Goal: Information Seeking & Learning: Learn about a topic

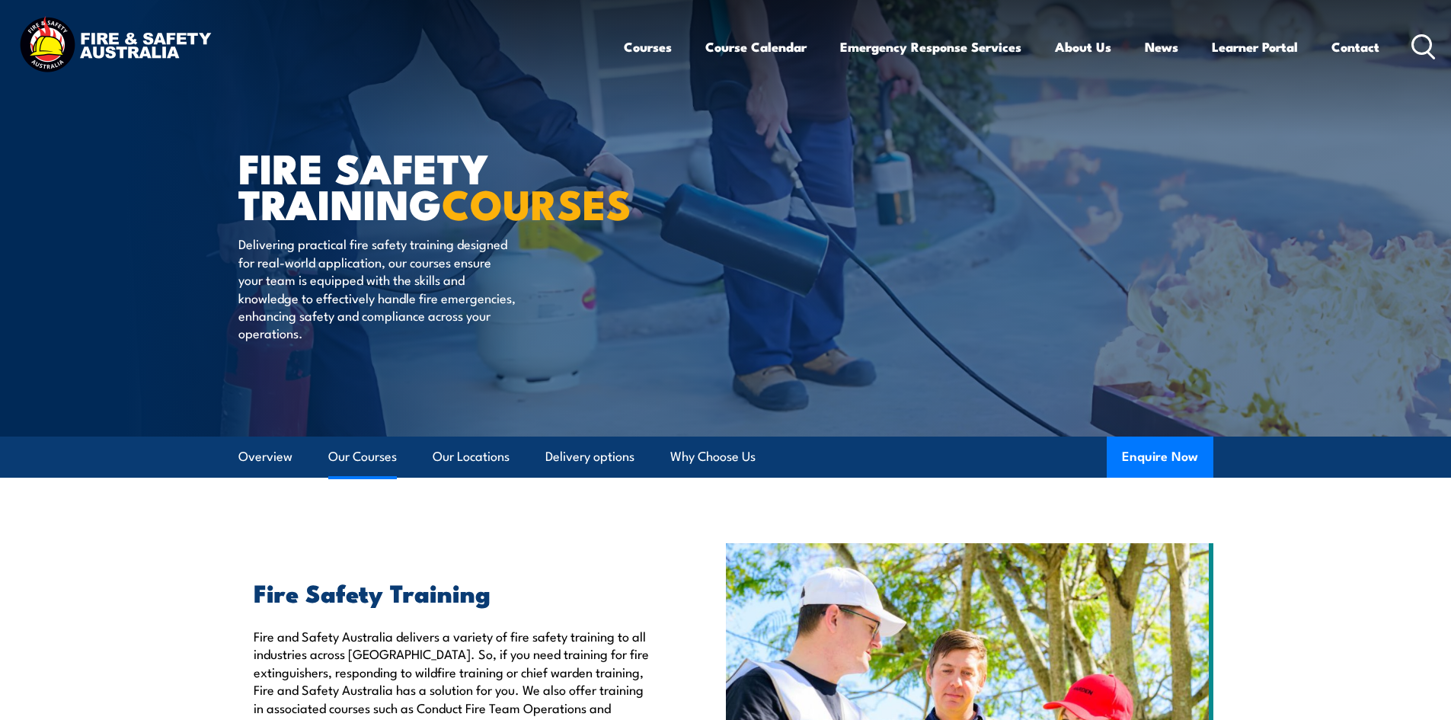
click at [363, 448] on link "Our Courses" at bounding box center [362, 456] width 69 height 40
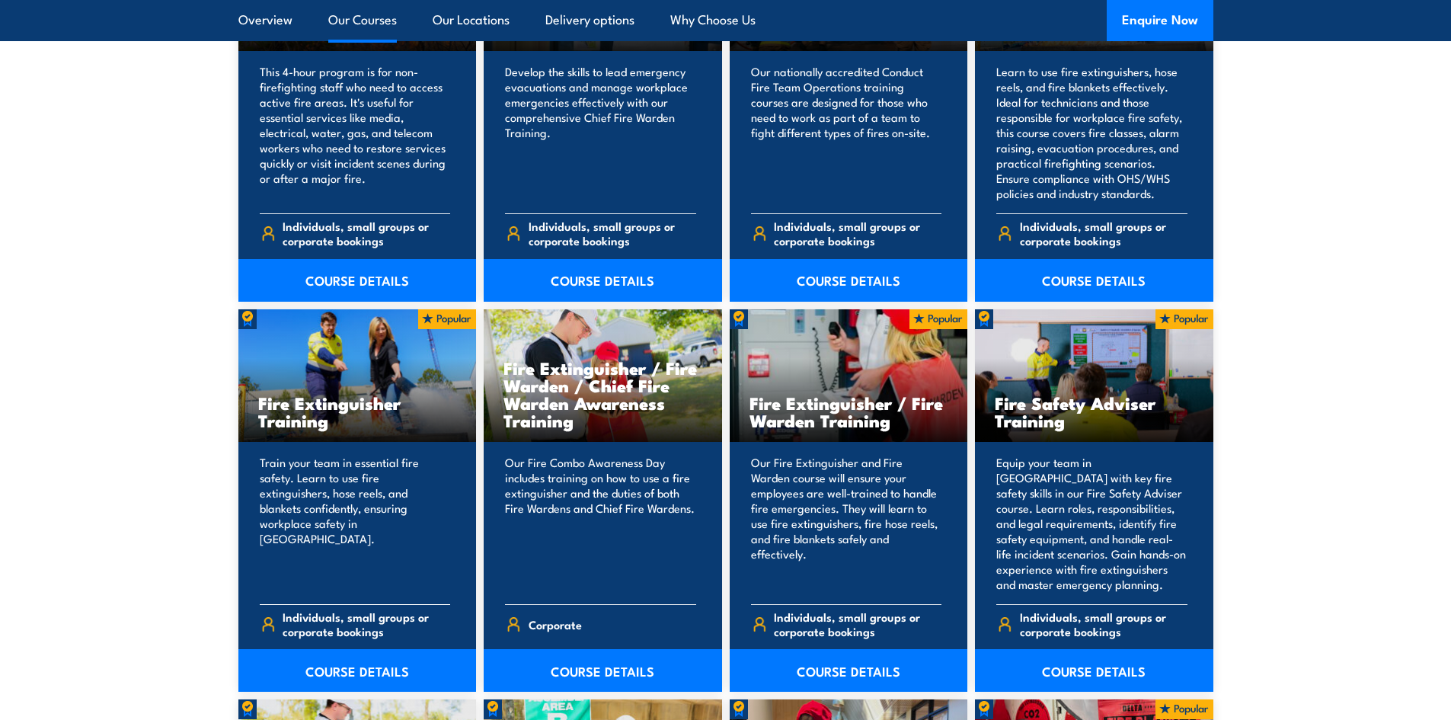
scroll to position [1384, 0]
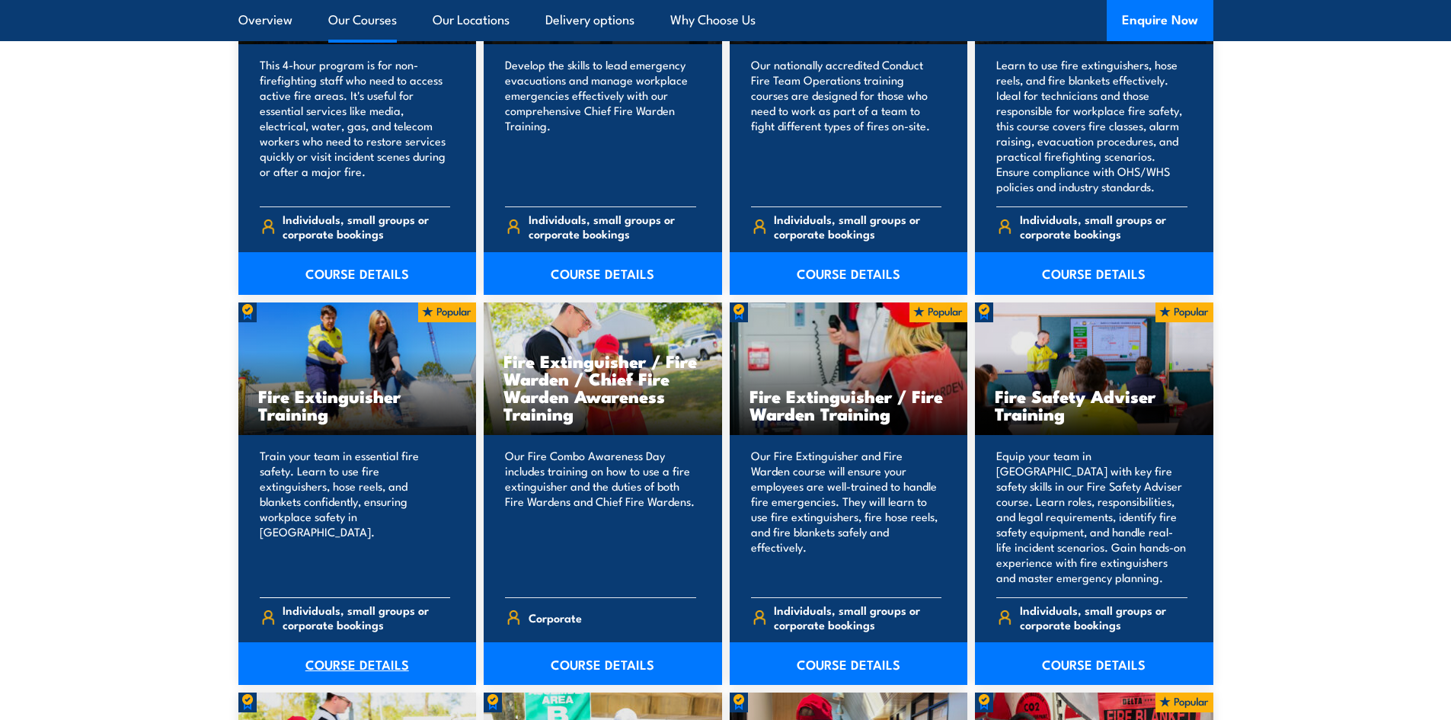
click at [356, 664] on link "COURSE DETAILS" at bounding box center [357, 663] width 238 height 43
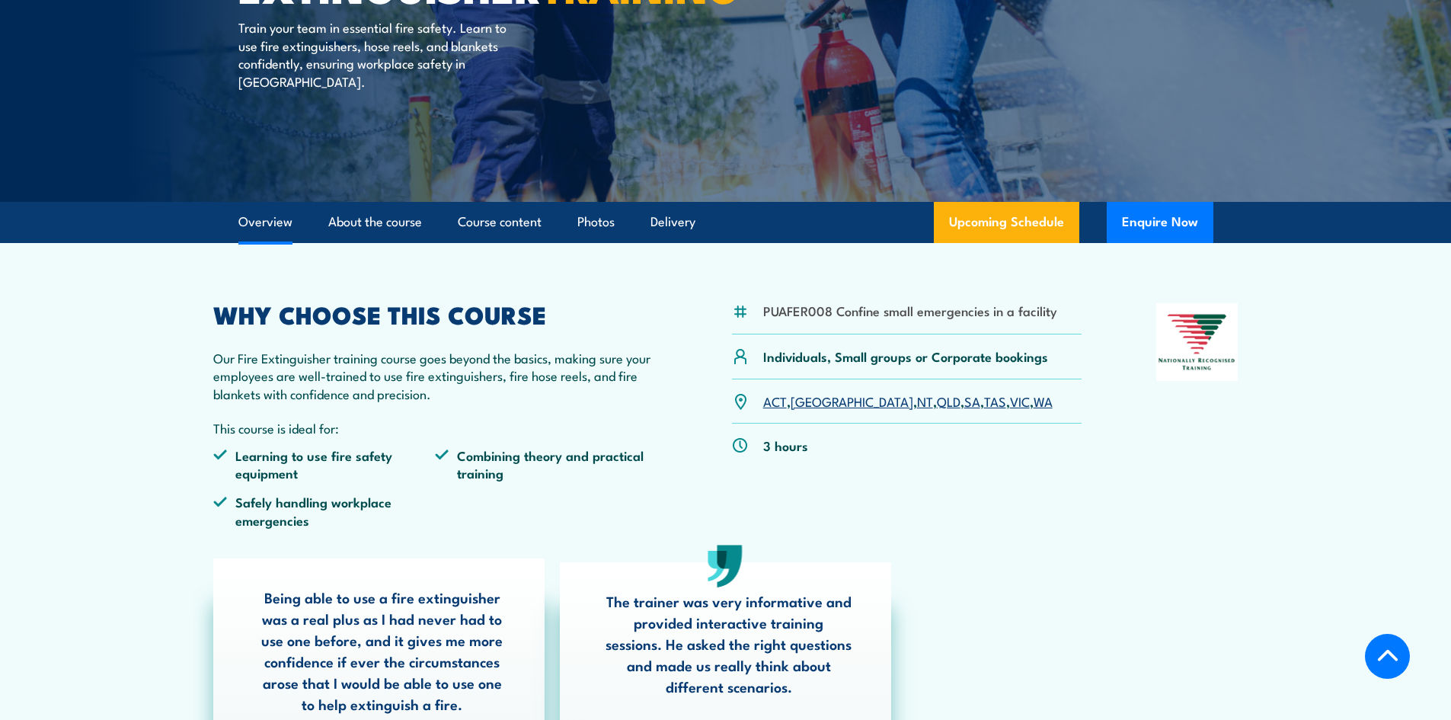
scroll to position [292, 0]
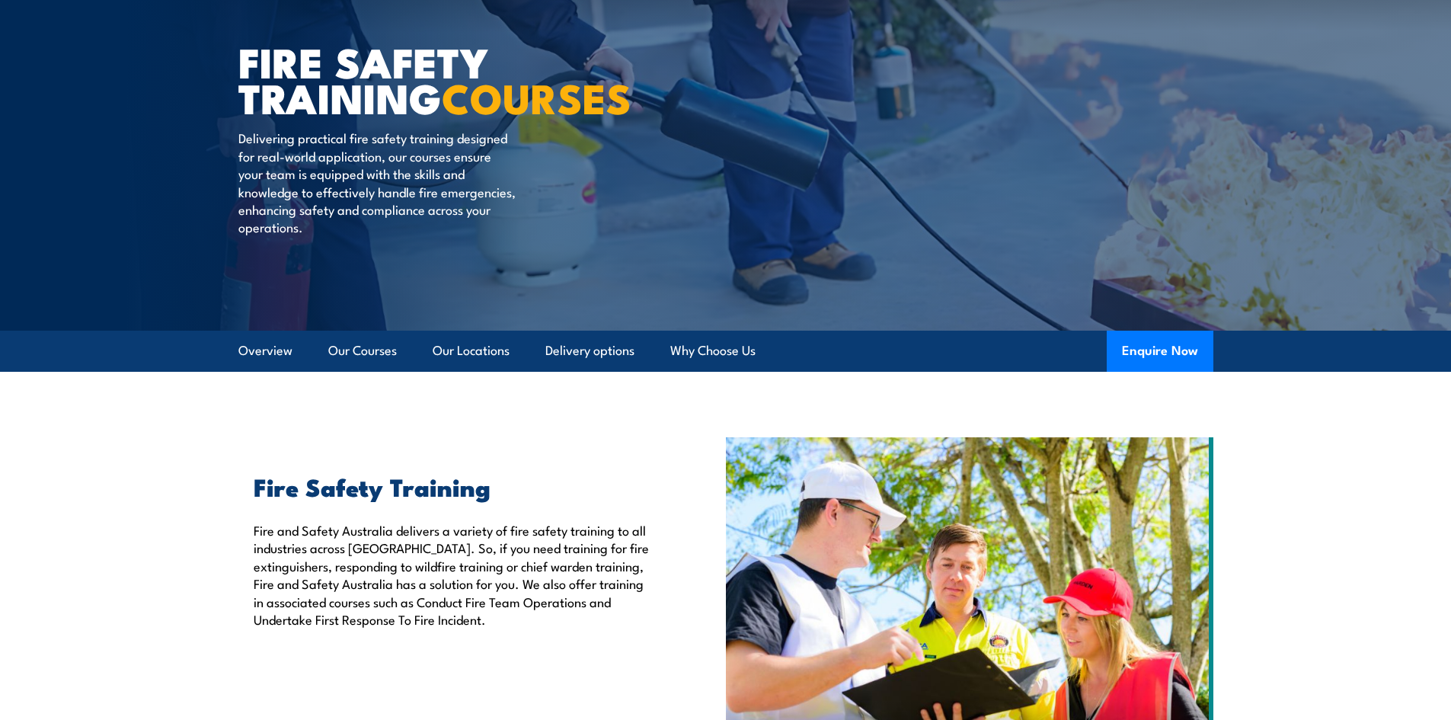
scroll to position [91, 0]
